Goal: Transaction & Acquisition: Obtain resource

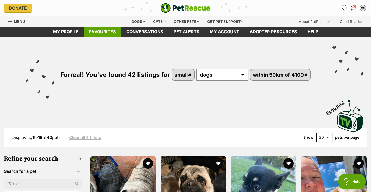
click at [102, 32] on link "Favourites" at bounding box center [102, 32] width 37 height 10
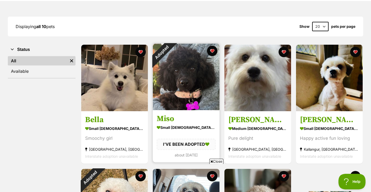
scroll to position [52, 0]
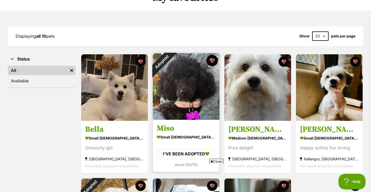
click at [212, 60] on button "favourite" at bounding box center [211, 60] width 11 height 11
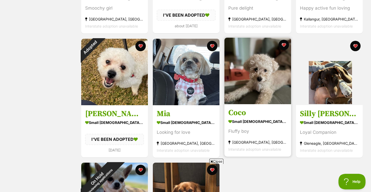
scroll to position [208, 0]
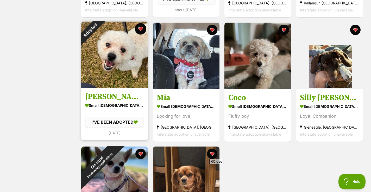
click at [141, 28] on button "favourite" at bounding box center [140, 28] width 11 height 11
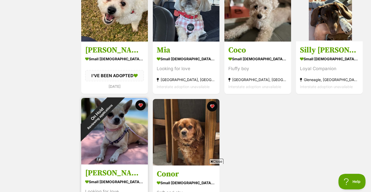
scroll to position [286, 0]
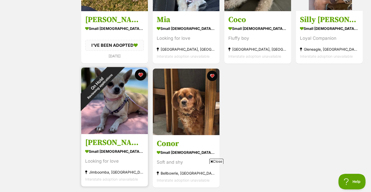
click at [142, 73] on button "favourite" at bounding box center [140, 74] width 11 height 11
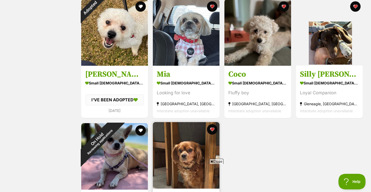
scroll to position [208, 0]
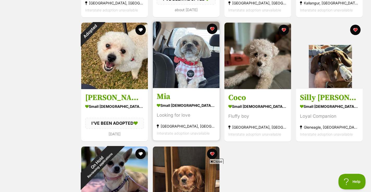
click at [190, 55] on img at bounding box center [186, 55] width 67 height 67
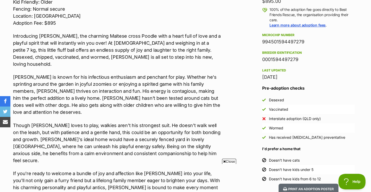
click at [230, 161] on span "Close" at bounding box center [229, 161] width 14 height 5
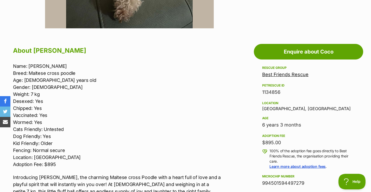
scroll to position [260, 0]
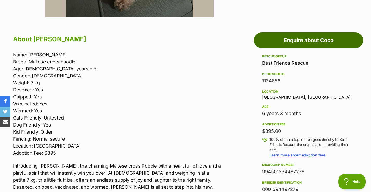
click at [310, 39] on link "Enquire about Coco" at bounding box center [308, 41] width 109 height 16
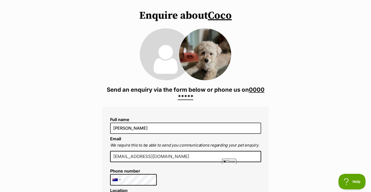
scroll to position [52, 0]
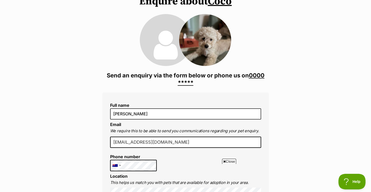
click at [230, 161] on span "Close" at bounding box center [229, 161] width 14 height 5
click at [258, 76] on link "0000 *****" at bounding box center [221, 79] width 87 height 14
click at [258, 75] on link "0000 000 000" at bounding box center [218, 79] width 91 height 14
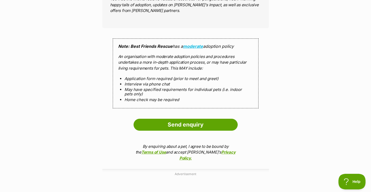
scroll to position [494, 0]
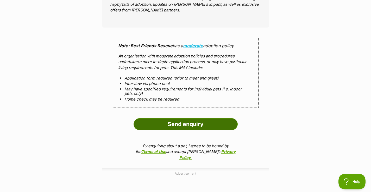
click at [185, 124] on input "Send enquiry" at bounding box center [185, 124] width 104 height 12
click at [184, 123] on input "Send enquiry" at bounding box center [185, 124] width 104 height 12
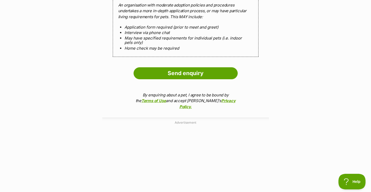
scroll to position [546, 0]
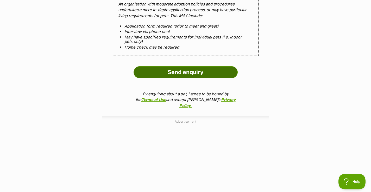
click at [190, 73] on input "Send enquiry" at bounding box center [185, 72] width 104 height 12
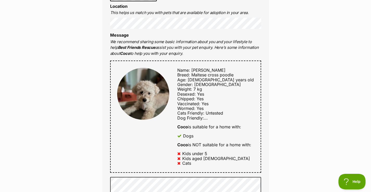
scroll to position [0, 0]
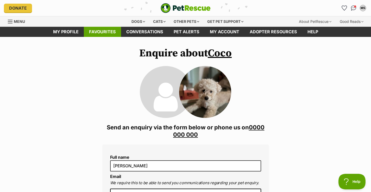
click at [102, 32] on link "Favourites" at bounding box center [102, 32] width 37 height 10
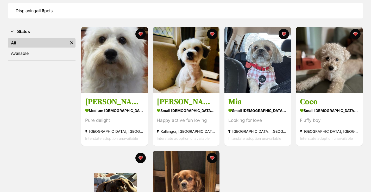
scroll to position [78, 0]
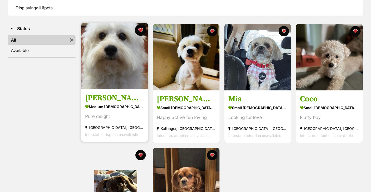
click at [141, 30] on button "favourite" at bounding box center [140, 29] width 11 height 11
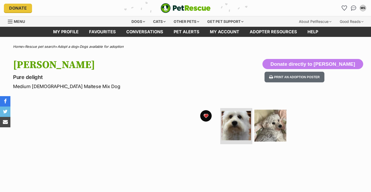
click at [206, 115] on button "favourite" at bounding box center [205, 115] width 11 height 11
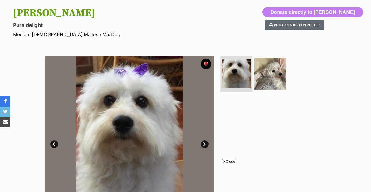
scroll to position [52, 0]
click at [231, 160] on span "Close" at bounding box center [229, 161] width 14 height 5
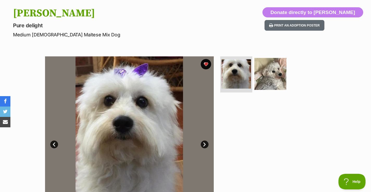
scroll to position [0, 0]
click at [206, 65] on button "favourite" at bounding box center [205, 64] width 11 height 11
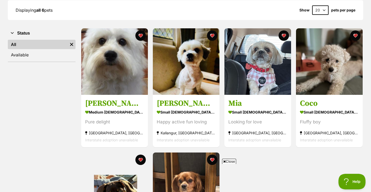
click at [230, 161] on span "Close" at bounding box center [229, 161] width 14 height 5
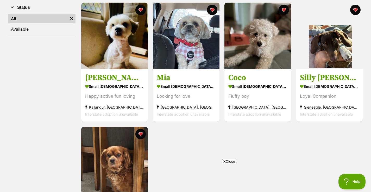
scroll to position [104, 0]
click at [231, 162] on span "Close" at bounding box center [229, 161] width 14 height 5
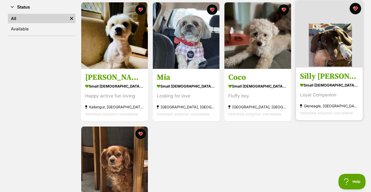
click at [355, 8] on button "favourite" at bounding box center [354, 8] width 11 height 11
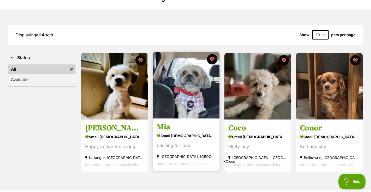
scroll to position [52, 0]
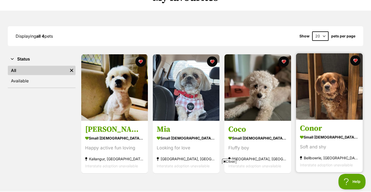
click at [328, 83] on img at bounding box center [329, 86] width 67 height 67
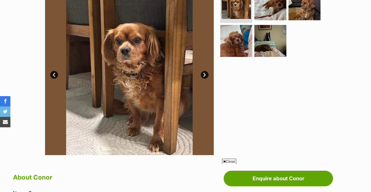
scroll to position [130, 0]
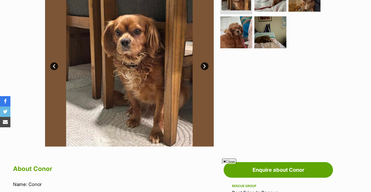
click at [231, 160] on span "Close" at bounding box center [229, 161] width 14 height 5
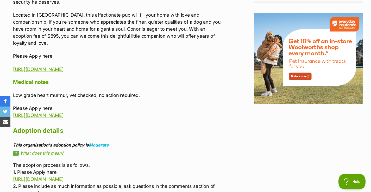
scroll to position [651, 0]
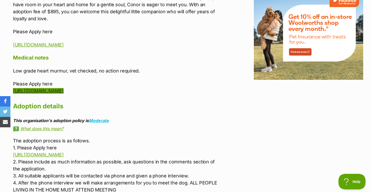
click at [63, 88] on link "https://www.bestfriendsrescue.com/adoptionform/" at bounding box center [38, 90] width 50 height 5
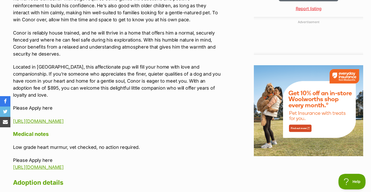
scroll to position [442, 0]
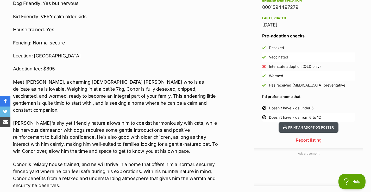
click at [314, 127] on button "Print an adoption poster" at bounding box center [308, 127] width 60 height 11
click at [310, 127] on button "Print an adoption poster" at bounding box center [308, 127] width 60 height 11
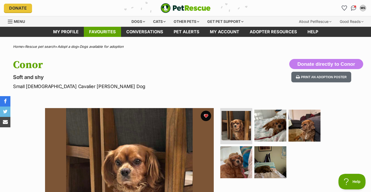
click at [101, 30] on link "Favourites" at bounding box center [102, 32] width 37 height 10
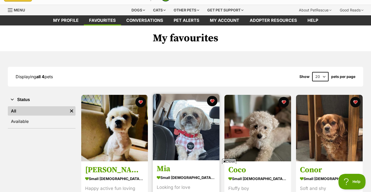
scroll to position [52, 0]
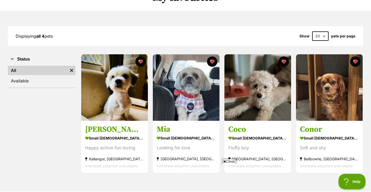
click at [229, 161] on span "Close" at bounding box center [229, 161] width 14 height 5
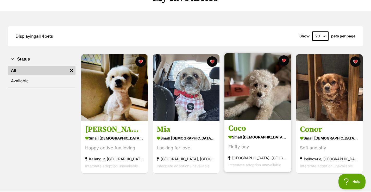
scroll to position [0, 0]
click at [266, 97] on img at bounding box center [257, 86] width 67 height 67
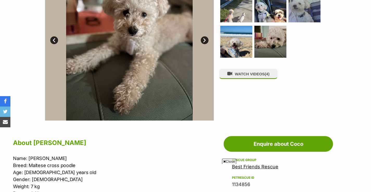
click at [228, 162] on span "Close" at bounding box center [229, 161] width 14 height 5
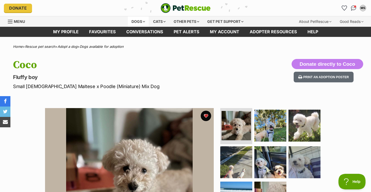
click at [135, 21] on div "Dogs" at bounding box center [138, 21] width 21 height 10
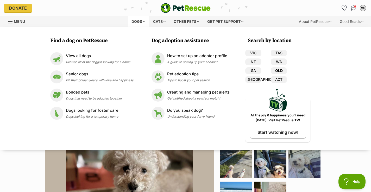
click at [280, 71] on link "QLD" at bounding box center [279, 70] width 16 height 7
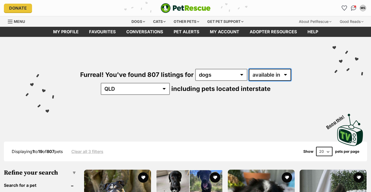
click at [251, 75] on select "available in located in" at bounding box center [270, 75] width 42 height 12
select select "disabled"
click at [249, 69] on select "available in located in" at bounding box center [270, 75] width 42 height 12
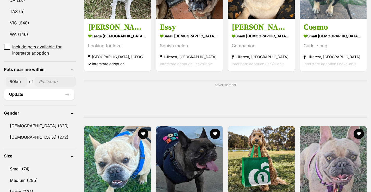
scroll to position [338, 0]
click at [53, 77] on input"] "postcode" at bounding box center [55, 82] width 41 height 10
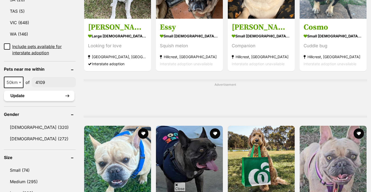
scroll to position [0, 0]
type input"] "4109"
click at [18, 91] on button "Update" at bounding box center [39, 96] width 71 height 10
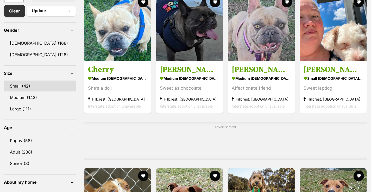
scroll to position [292, 0]
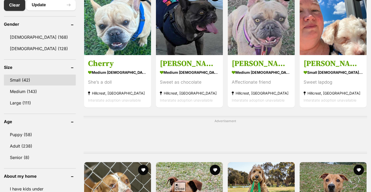
click at [21, 80] on link "Small (42)" at bounding box center [40, 80] width 72 height 11
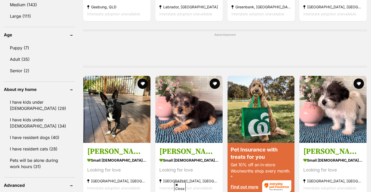
scroll to position [390, 0]
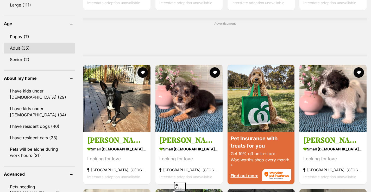
click at [18, 48] on link "Adult (35)" at bounding box center [39, 48] width 71 height 11
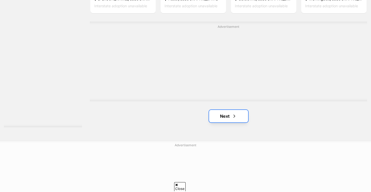
click at [225, 116] on link "Next" at bounding box center [228, 116] width 39 height 12
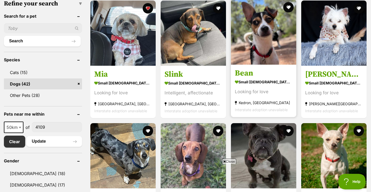
scroll to position [182, 0]
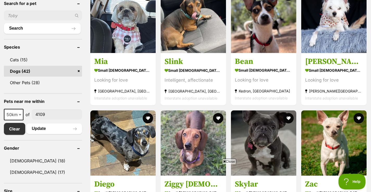
click at [228, 162] on span "Close" at bounding box center [229, 161] width 14 height 5
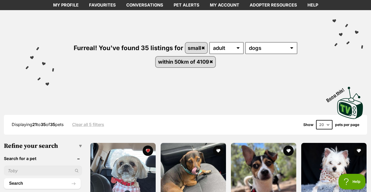
scroll to position [26, 0]
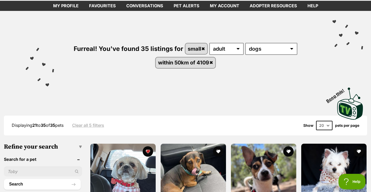
click at [322, 125] on select "20 40 60" at bounding box center [324, 125] width 16 height 9
select select "40"
click at [316, 121] on select "20 40 60" at bounding box center [324, 125] width 16 height 9
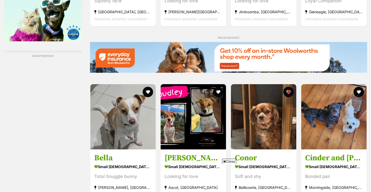
scroll to position [729, 0]
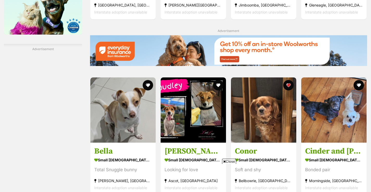
click at [230, 161] on span "Close" at bounding box center [229, 161] width 14 height 5
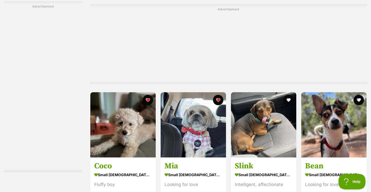
scroll to position [963, 0]
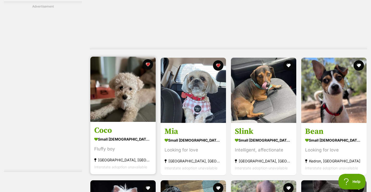
click at [128, 81] on img at bounding box center [122, 89] width 65 height 65
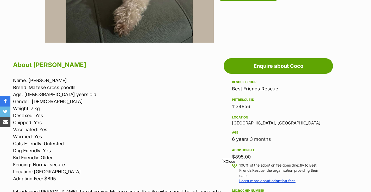
drag, startPoint x: 230, startPoint y: 160, endPoint x: 225, endPoint y: 151, distance: 10.0
click at [230, 160] on span "Close" at bounding box center [229, 161] width 14 height 5
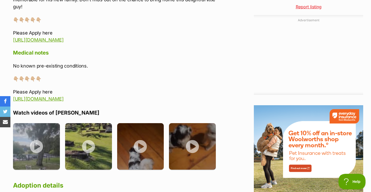
scroll to position [572, 0]
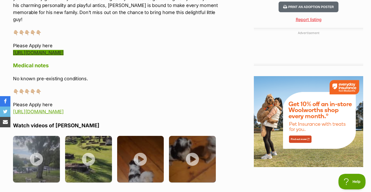
click at [63, 50] on link "https://www.bestfriendsrescue.com/adoptionform/" at bounding box center [38, 52] width 50 height 5
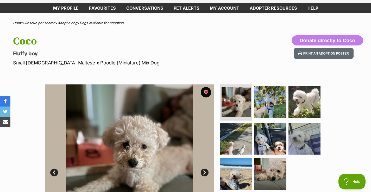
scroll to position [0, 0]
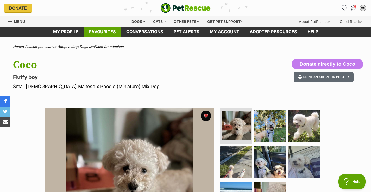
click at [102, 30] on link "Favourites" at bounding box center [102, 32] width 37 height 10
